Goal: Information Seeking & Learning: Learn about a topic

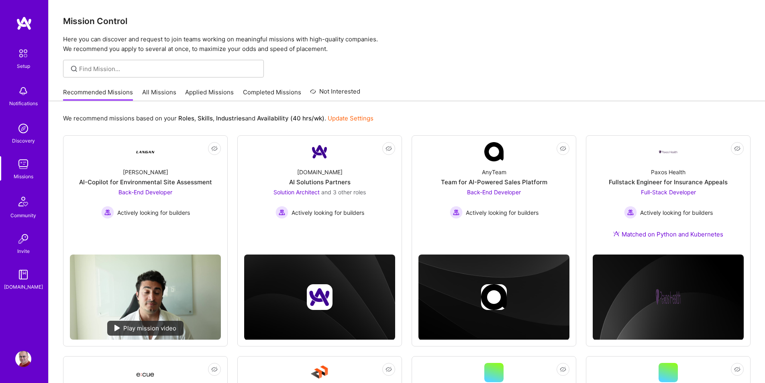
click at [161, 94] on link "All Missions" at bounding box center [159, 94] width 34 height 13
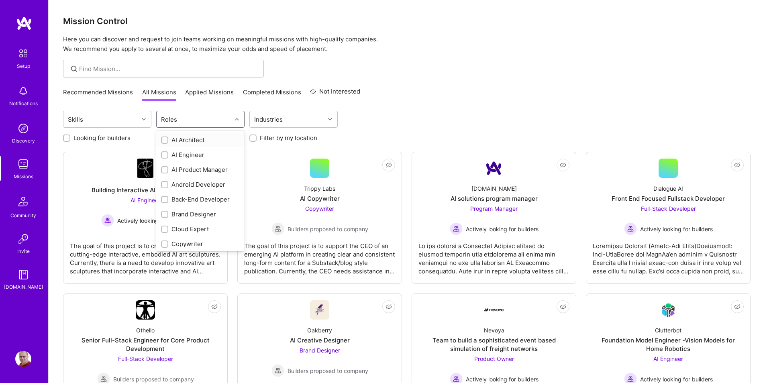
click at [169, 120] on div "Roles" at bounding box center [169, 120] width 20 height 12
click at [179, 198] on div "Back-End Developer" at bounding box center [200, 199] width 79 height 8
checkbox input "true"
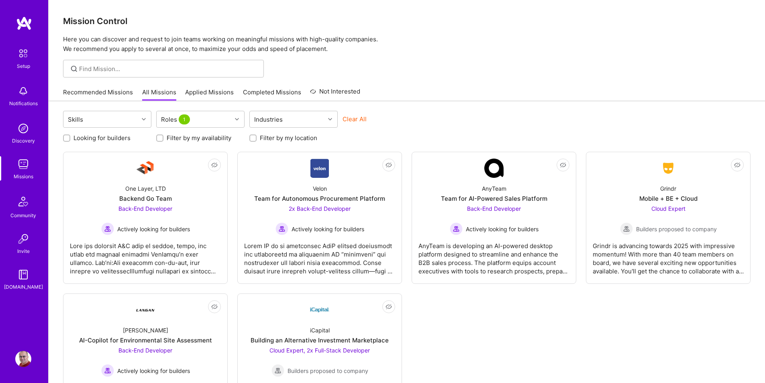
click at [108, 137] on label "Looking for builders" at bounding box center [101, 138] width 57 height 8
click at [70, 137] on input "Looking for builders" at bounding box center [68, 139] width 6 height 6
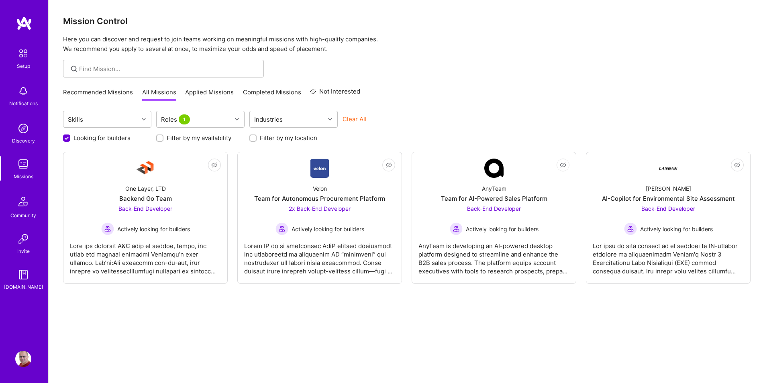
click at [544, 77] on div at bounding box center [407, 69] width 716 height 18
click at [109, 139] on label "Looking for builders" at bounding box center [101, 138] width 57 height 8
click at [71, 139] on input "Looking for builders" at bounding box center [67, 138] width 7 height 7
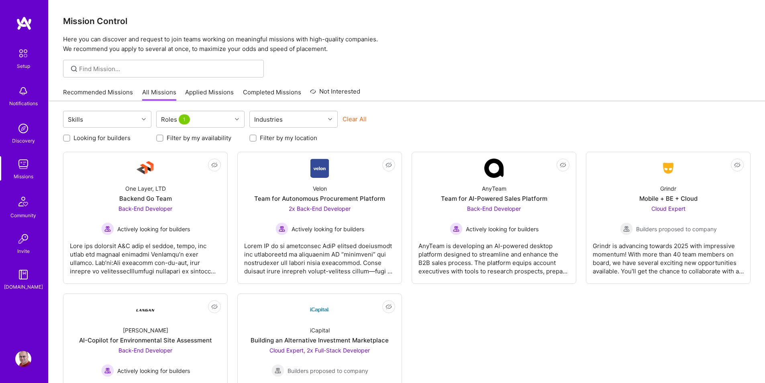
click at [109, 139] on label "Looking for builders" at bounding box center [101, 138] width 57 height 8
click at [70, 139] on input "Looking for builders" at bounding box center [68, 139] width 6 height 6
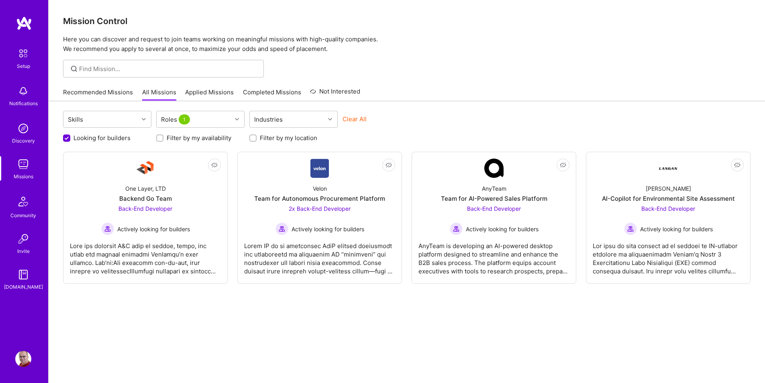
click at [109, 139] on label "Looking for builders" at bounding box center [101, 138] width 57 height 8
click at [71, 139] on input "Looking for builders" at bounding box center [67, 138] width 7 height 7
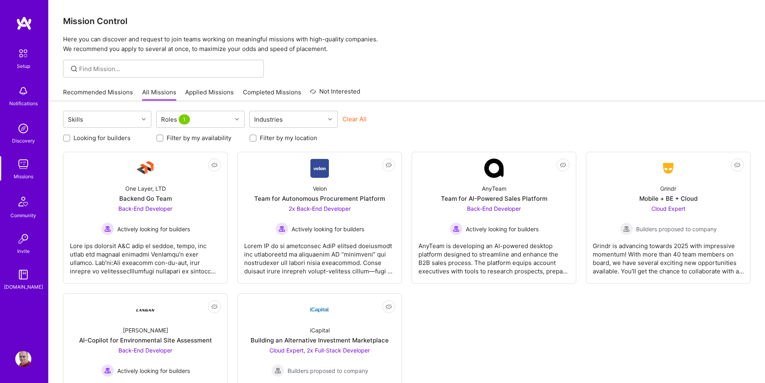
click at [109, 139] on label "Looking for builders" at bounding box center [101, 138] width 57 height 8
click at [70, 139] on input "Looking for builders" at bounding box center [68, 139] width 6 height 6
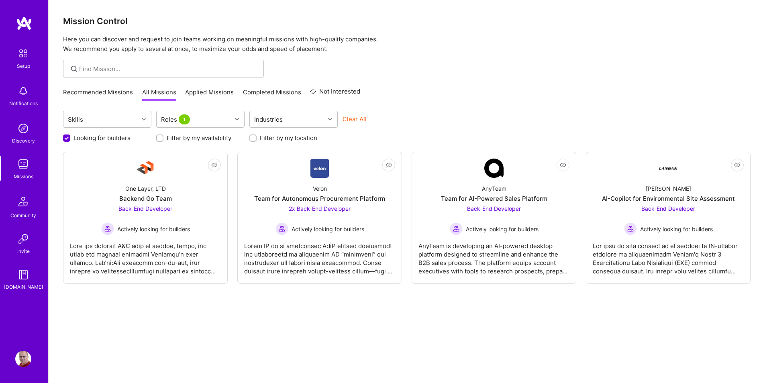
click at [109, 139] on label "Looking for builders" at bounding box center [101, 138] width 57 height 8
click at [71, 139] on input "Looking for builders" at bounding box center [67, 138] width 7 height 7
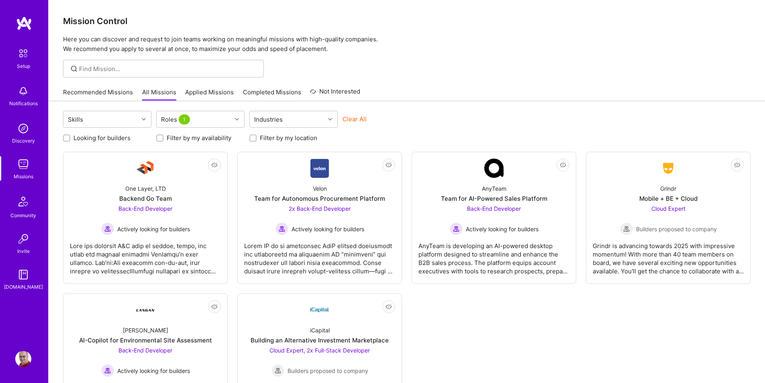
click at [109, 139] on label "Looking for builders" at bounding box center [101, 138] width 57 height 8
click at [70, 139] on input "Looking for builders" at bounding box center [68, 139] width 6 height 6
checkbox input "true"
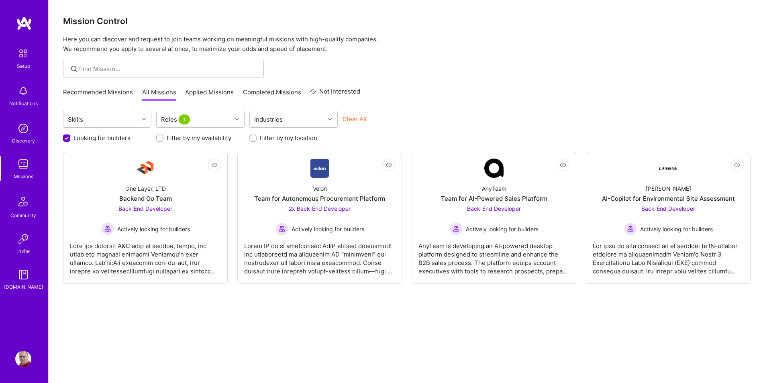
click at [545, 53] on p "Here you can discover and request to join teams working on meaningful missions …" at bounding box center [407, 44] width 688 height 19
